Goal: Information Seeking & Learning: Learn about a topic

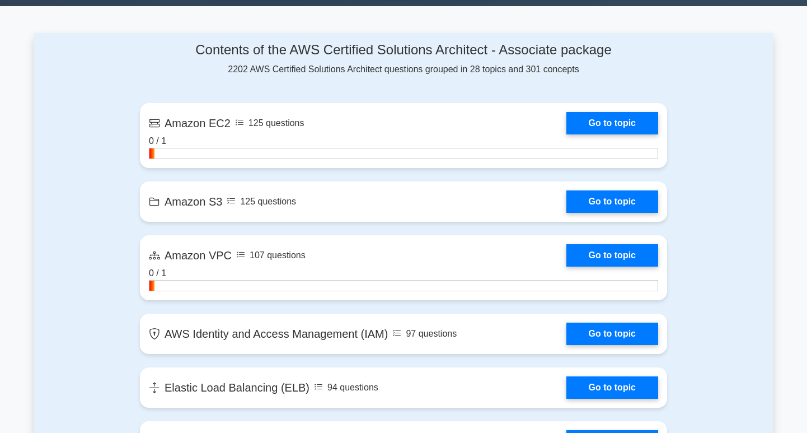
scroll to position [699, 0]
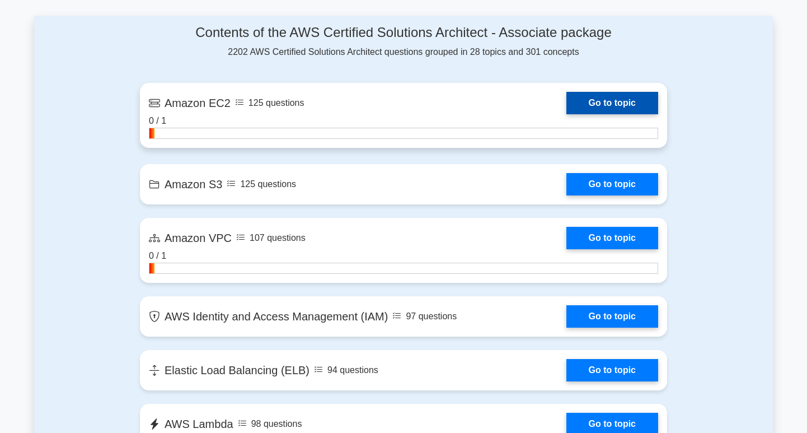
click at [603, 97] on link "Go to topic" at bounding box center [613, 103] width 92 height 22
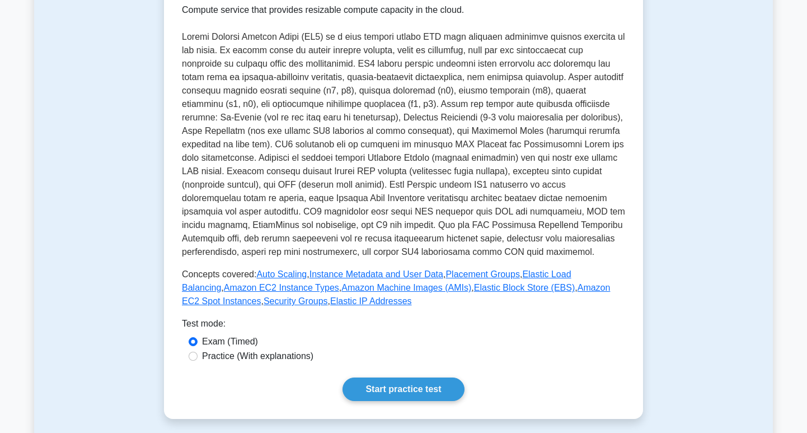
scroll to position [349, 0]
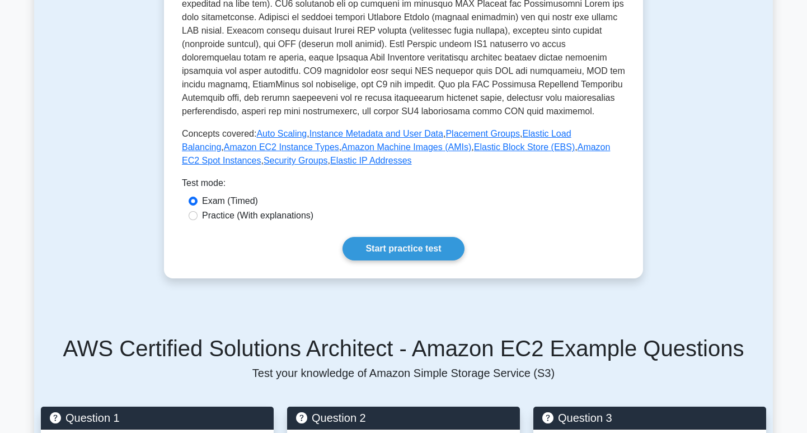
click at [288, 216] on label "Practice (With explanations)" at bounding box center [257, 215] width 111 height 13
click at [198, 216] on input "Practice (With explanations)" at bounding box center [193, 215] width 9 height 9
radio input "true"
click at [389, 251] on link "Start practice test" at bounding box center [403, 249] width 121 height 24
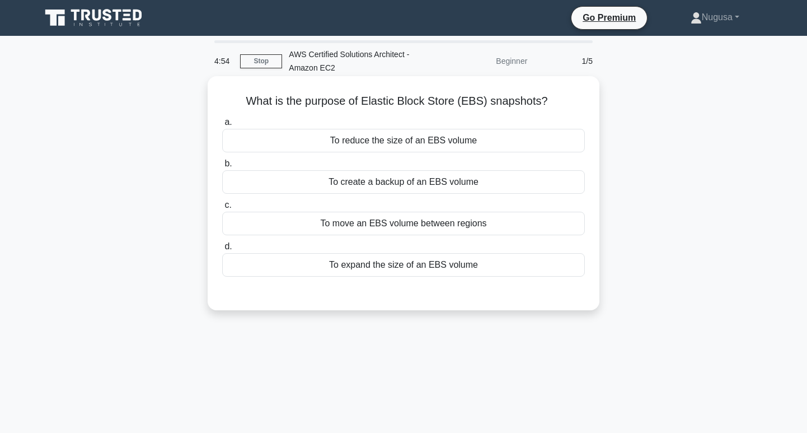
click at [336, 133] on div "To reduce the size of an EBS volume" at bounding box center [403, 141] width 363 height 24
click at [222, 126] on input "a. To reduce the size of an EBS volume" at bounding box center [222, 122] width 0 height 7
